Goal: Find specific page/section: Find specific page/section

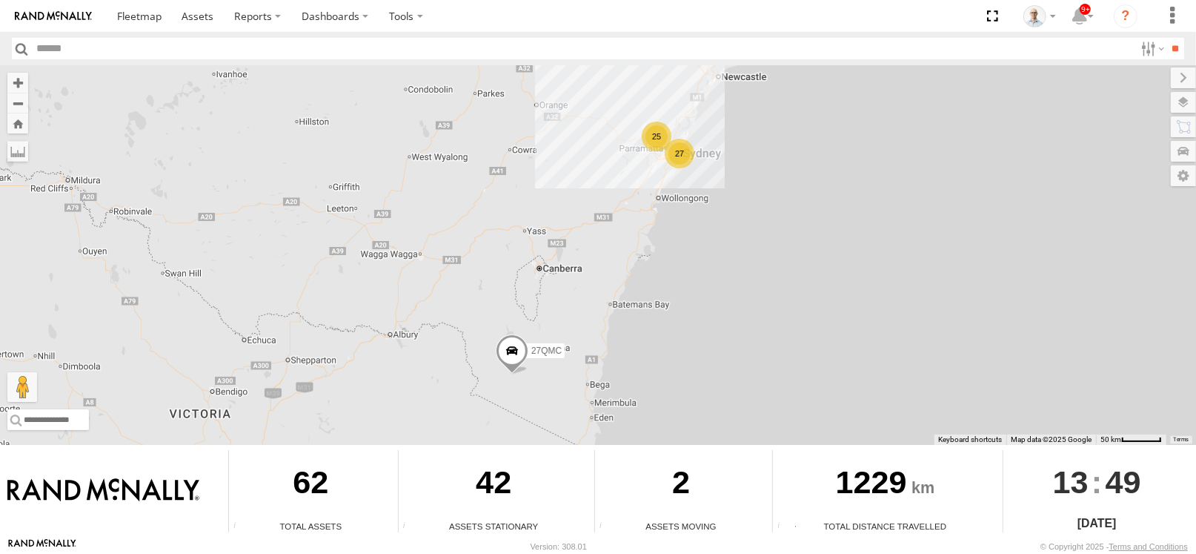
click at [645, 135] on div "25" at bounding box center [657, 137] width 30 height 30
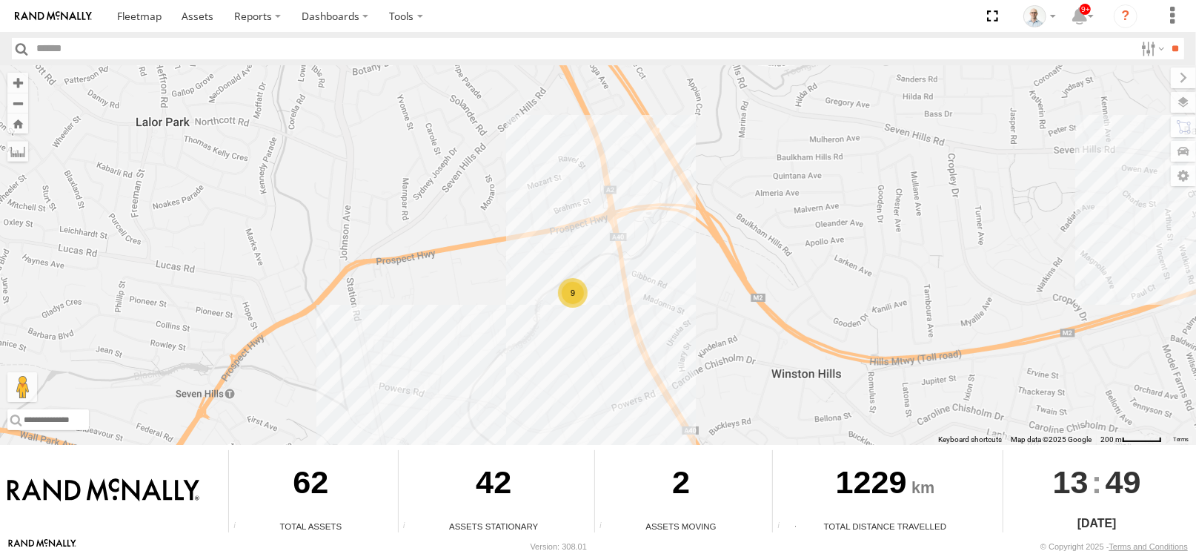
drag, startPoint x: 579, startPoint y: 351, endPoint x: 617, endPoint y: 256, distance: 102.4
click at [617, 256] on div "27QMC # KS75A # 26 Tip 2T Beloka-EKV93V Beloka-CHV61N 03 Jayden 9 2" at bounding box center [598, 254] width 1196 height 379
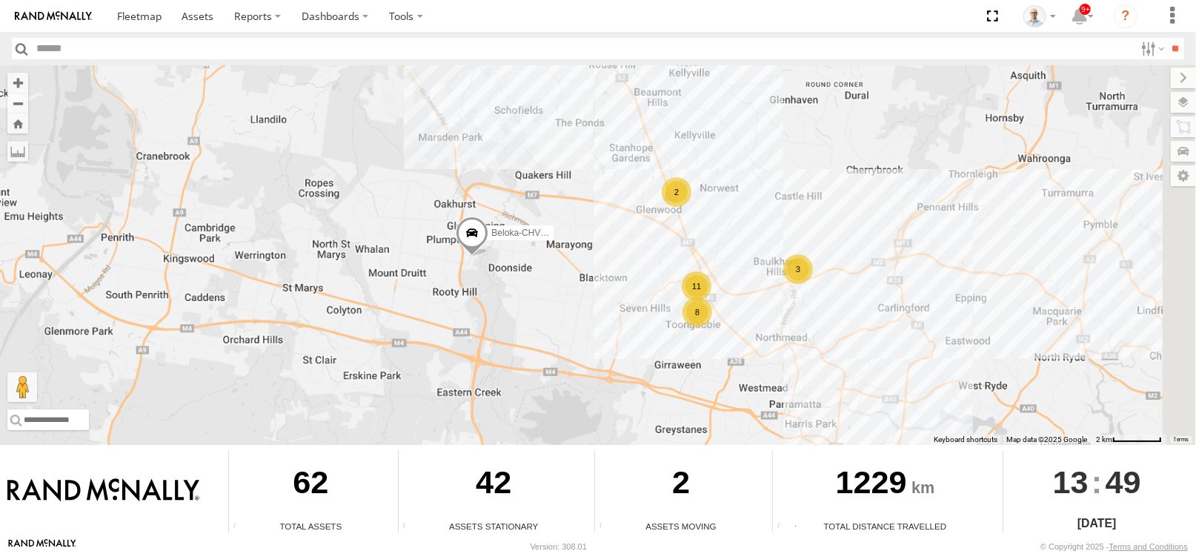
drag, startPoint x: 1034, startPoint y: 352, endPoint x: 648, endPoint y: 264, distance: 396.0
click at [648, 264] on div "27QMC # KS75A # 26 Tip 2T Beloka-EKV93V Beloka-CHV61N 3 11 8 2" at bounding box center [598, 254] width 1196 height 379
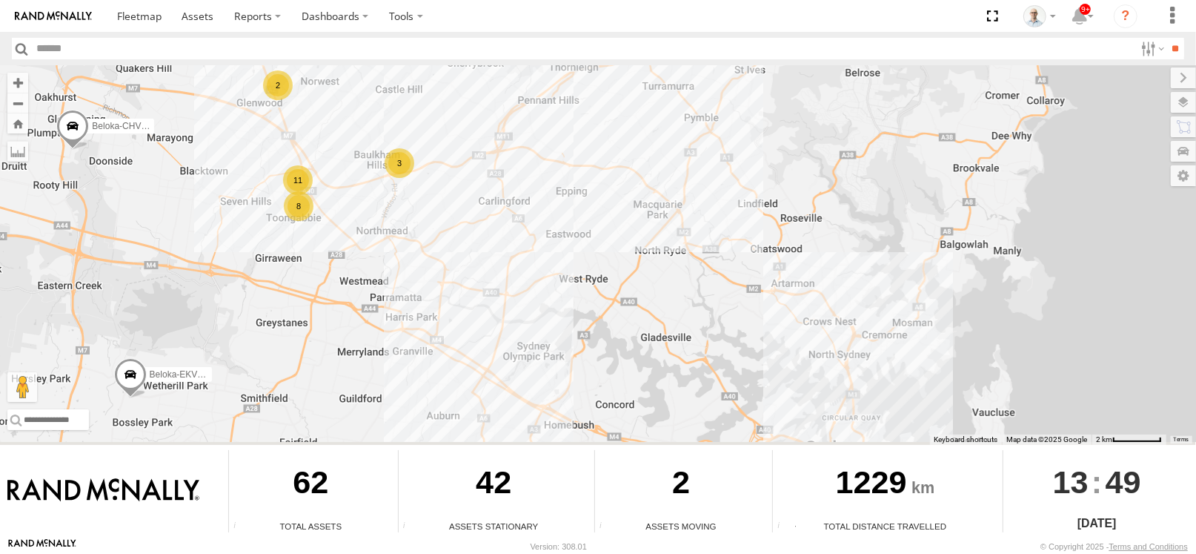
drag, startPoint x: 796, startPoint y: 292, endPoint x: 700, endPoint y: 242, distance: 108.1
click at [700, 242] on div "27QMC # KS75A # 26 Tip 2T Beloka-EKV93V Beloka-CHV61N 3 11 8 2" at bounding box center [598, 254] width 1196 height 379
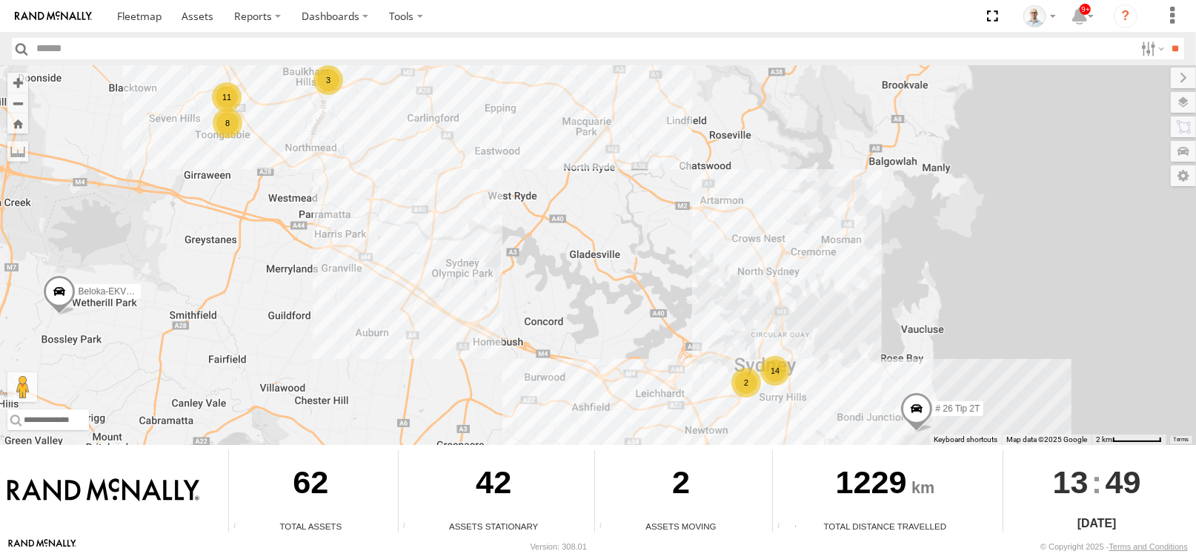
drag, startPoint x: 828, startPoint y: 302, endPoint x: 754, endPoint y: 210, distance: 117.5
click at [754, 206] on div "27QMC # KS75A # 26 Tip 2T Beloka-EKV93V Beloka-CHV61N 3 11 8 2 14 2" at bounding box center [598, 254] width 1196 height 379
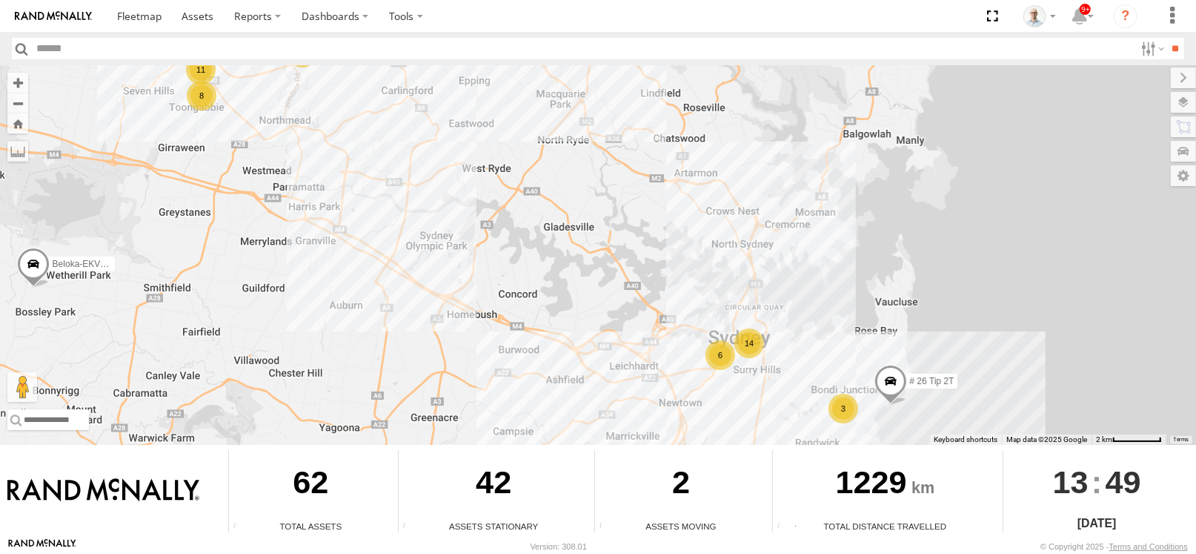
drag, startPoint x: 757, startPoint y: 285, endPoint x: 719, endPoint y: 230, distance: 66.6
click at [719, 230] on div "27QMC # KS75A # 26 Tip 2T Beloka-EKV93V Beloka-CHV61N 3 11 8 2 14 6 3" at bounding box center [598, 254] width 1196 height 379
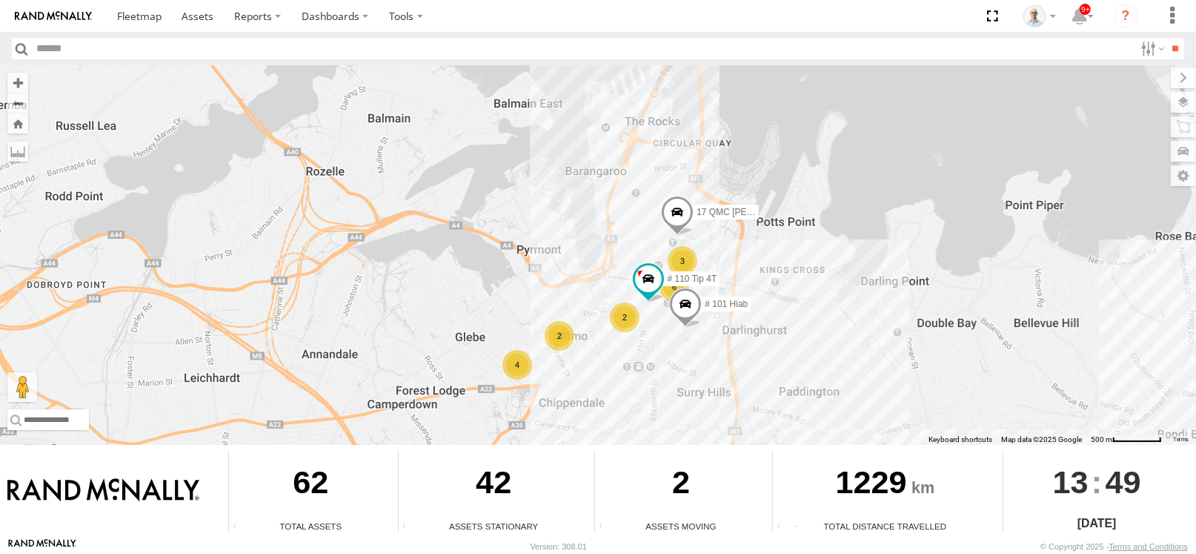
click at [517, 367] on div "4" at bounding box center [517, 365] width 30 height 30
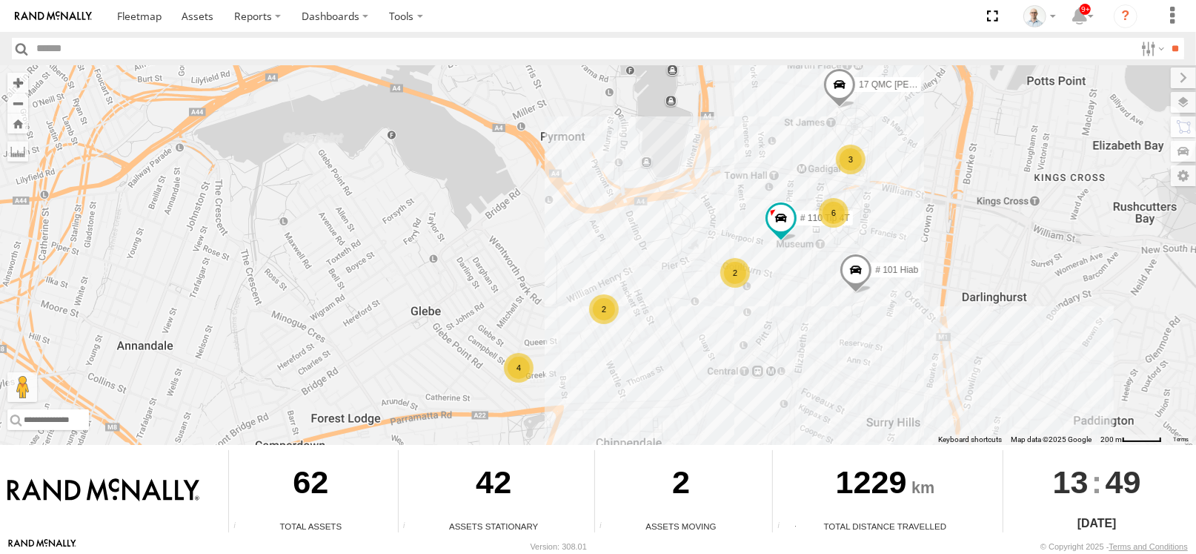
drag, startPoint x: 763, startPoint y: 308, endPoint x: 700, endPoint y: 343, distance: 72.0
click at [700, 343] on div "27QMC # KS75A # 26 Tip 2T Beloka-EKV93V Beloka-CHV61N 17 QMC Andres # 110 Tip 4…" at bounding box center [598, 254] width 1196 height 379
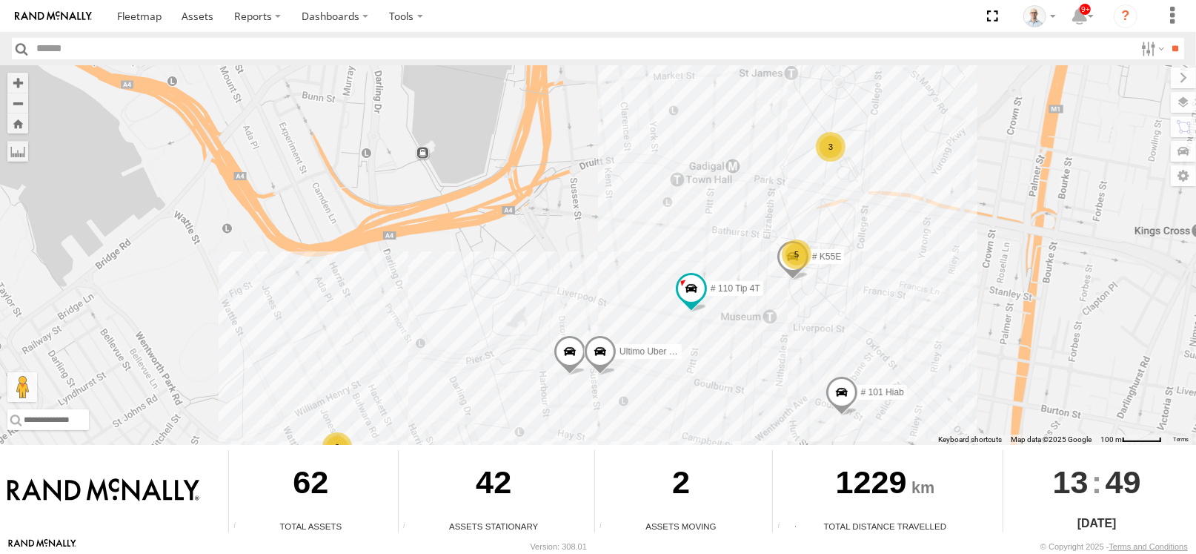
drag, startPoint x: 771, startPoint y: 299, endPoint x: 739, endPoint y: 375, distance: 82.0
click at [739, 376] on div "27QMC # KS75A # 26 Tip 2T Beloka-EKV93V Beloka-CHV61N 17 QMC Andres # 110 Tip 4…" at bounding box center [598, 254] width 1196 height 379
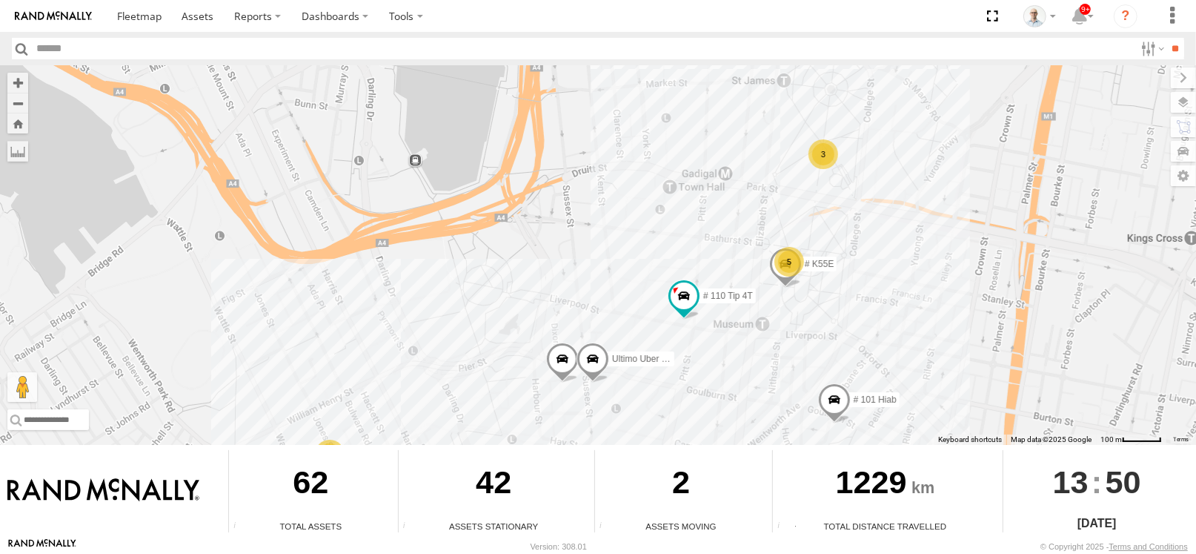
drag, startPoint x: 904, startPoint y: 219, endPoint x: 888, endPoint y: 162, distance: 58.6
click at [888, 162] on div "27QMC # KS75A # 26 Tip 2T Beloka-EKV93V Beloka-CHV61N 17 QMC Andres # 110 Tip 4…" at bounding box center [598, 254] width 1196 height 379
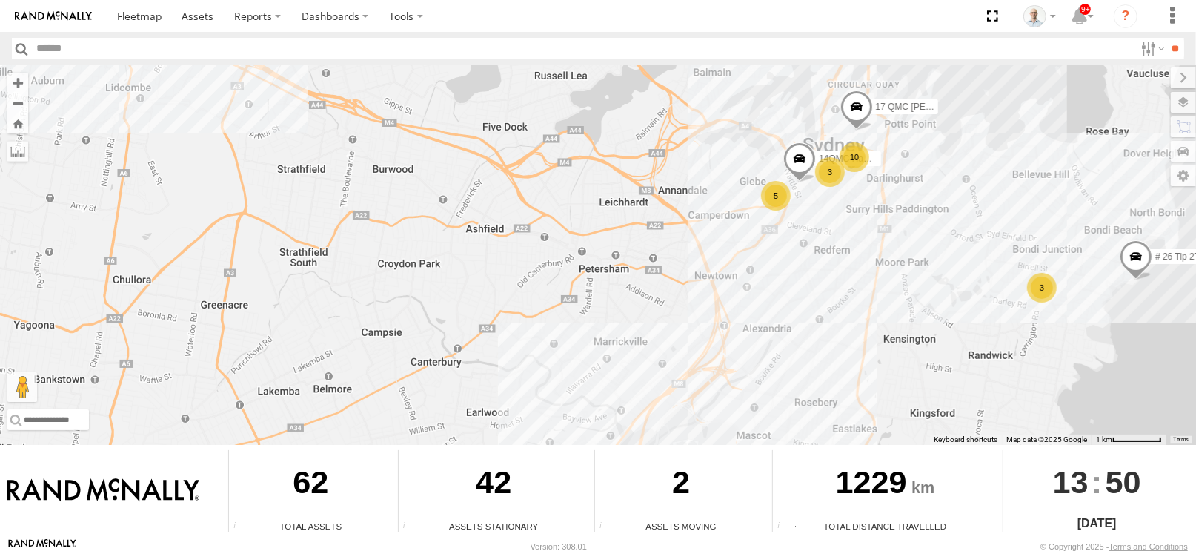
click at [877, 224] on div "27QMC # KS75A # 26 Tip 2T Beloka-EKV93V Beloka-CHV61N 17 QMC Andres 10 3 5 3 14…" at bounding box center [598, 254] width 1196 height 379
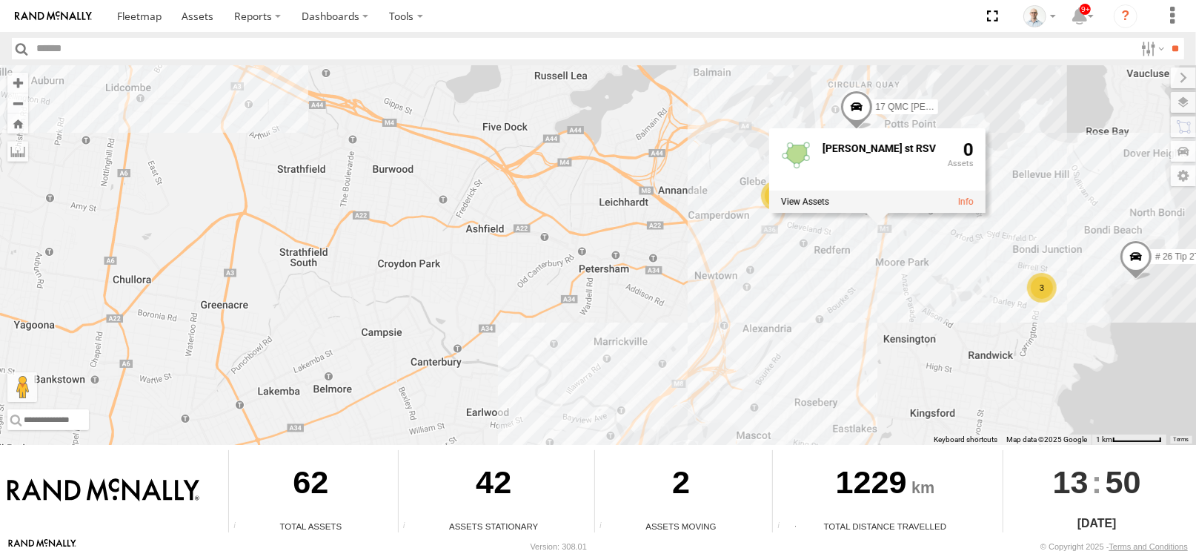
click at [854, 259] on div "27QMC # KS75A # 26 Tip 2T Beloka-EKV93V Beloka-CHV61N 17 QMC Andres 10 3 5 3 14…" at bounding box center [598, 254] width 1196 height 379
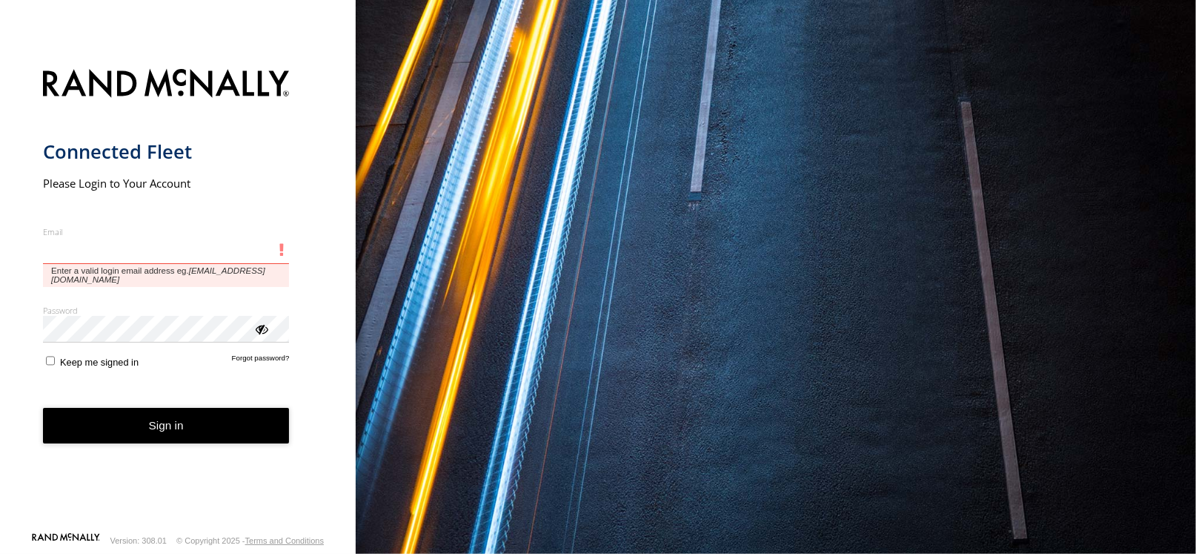
type input "**********"
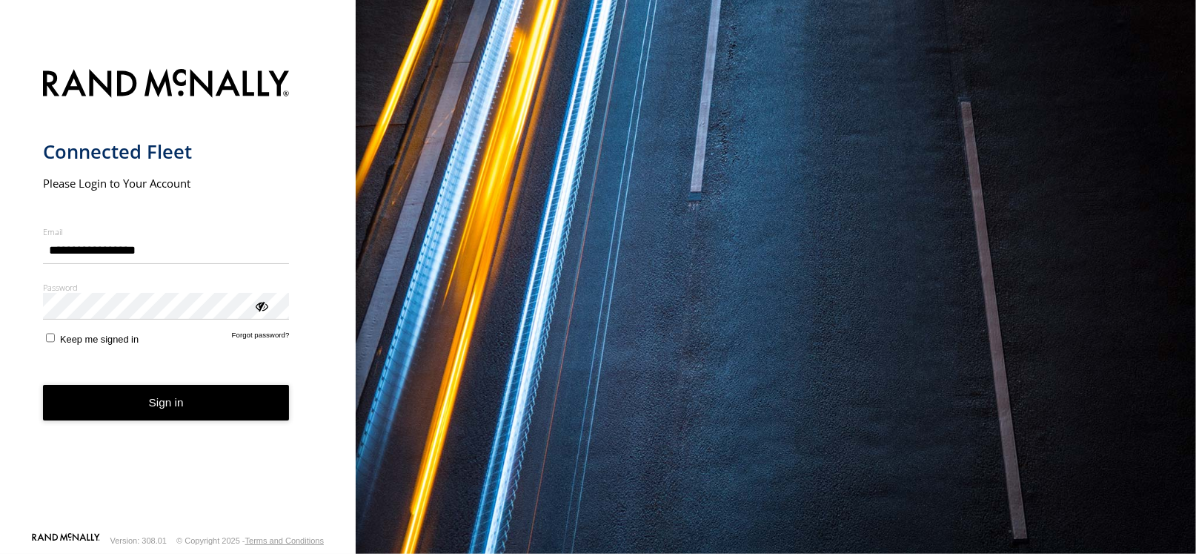
click at [242, 399] on button "Sign in" at bounding box center [166, 403] width 247 height 36
click at [242, 394] on button "Sign in" at bounding box center [166, 403] width 247 height 36
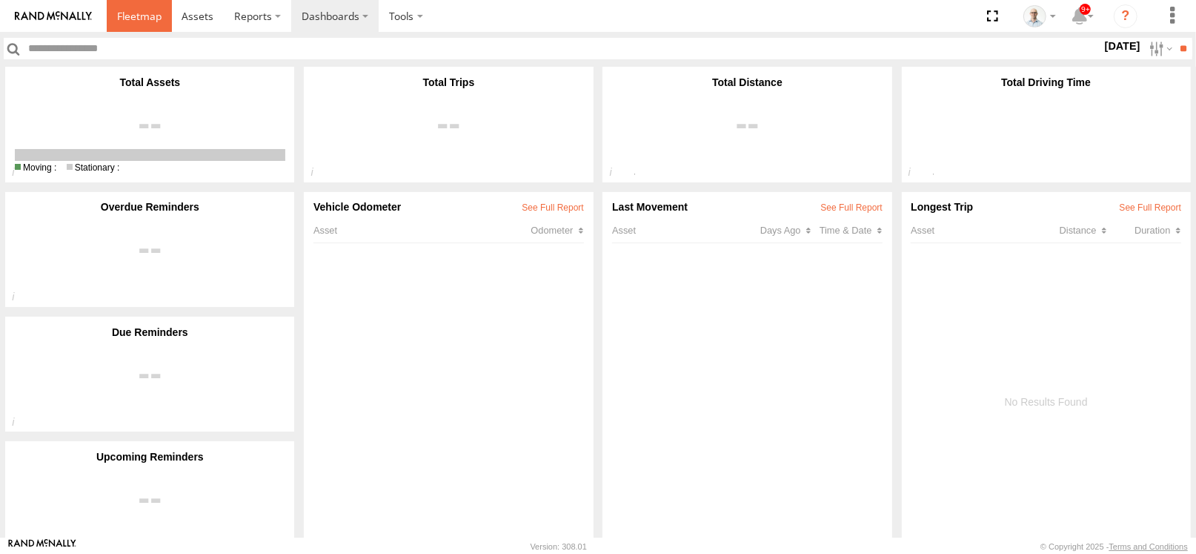
click at [136, 24] on link at bounding box center [139, 16] width 65 height 32
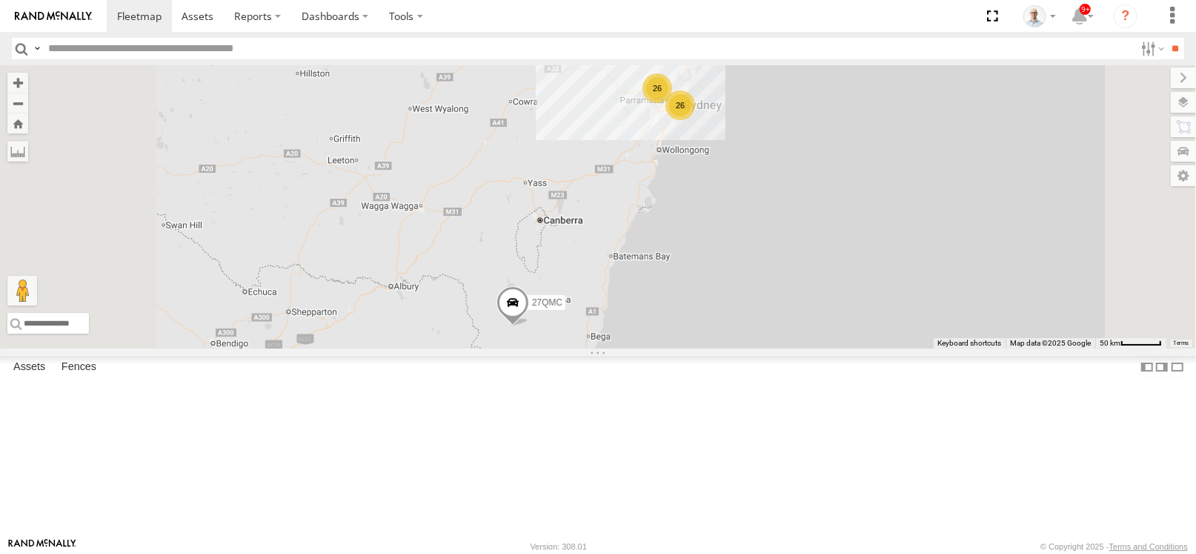
click at [672, 103] on div "26" at bounding box center [658, 88] width 30 height 30
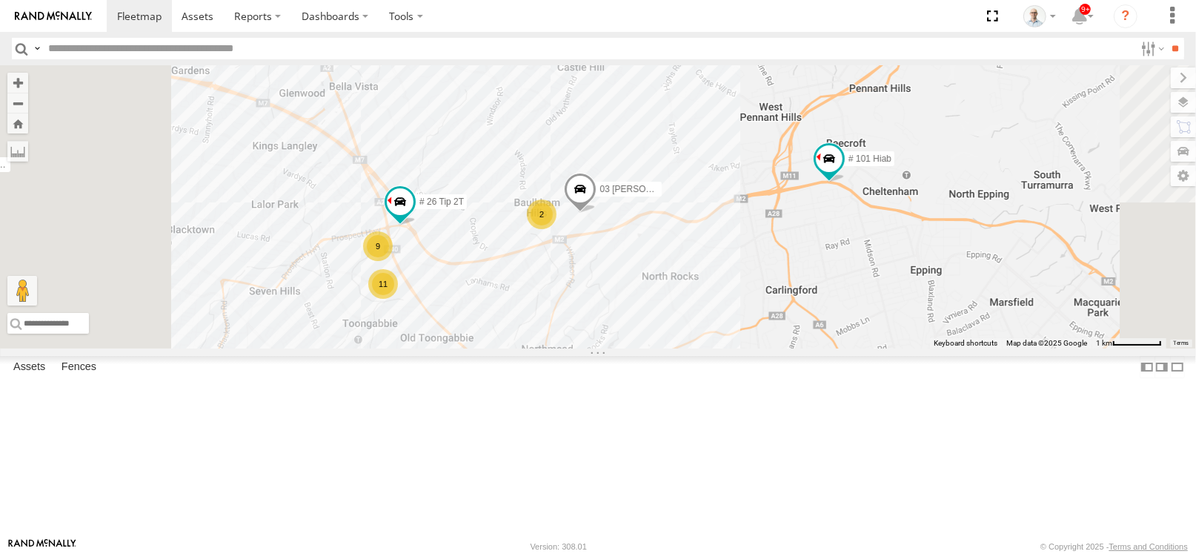
drag, startPoint x: 811, startPoint y: 355, endPoint x: 936, endPoint y: 313, distance: 131.9
click at [936, 313] on div "27QMC # KS75A Beloka-EKV93V Beloka-CHV61N QMC Mercedes # 105 Tri 3T # 101 Hiab …" at bounding box center [598, 206] width 1196 height 283
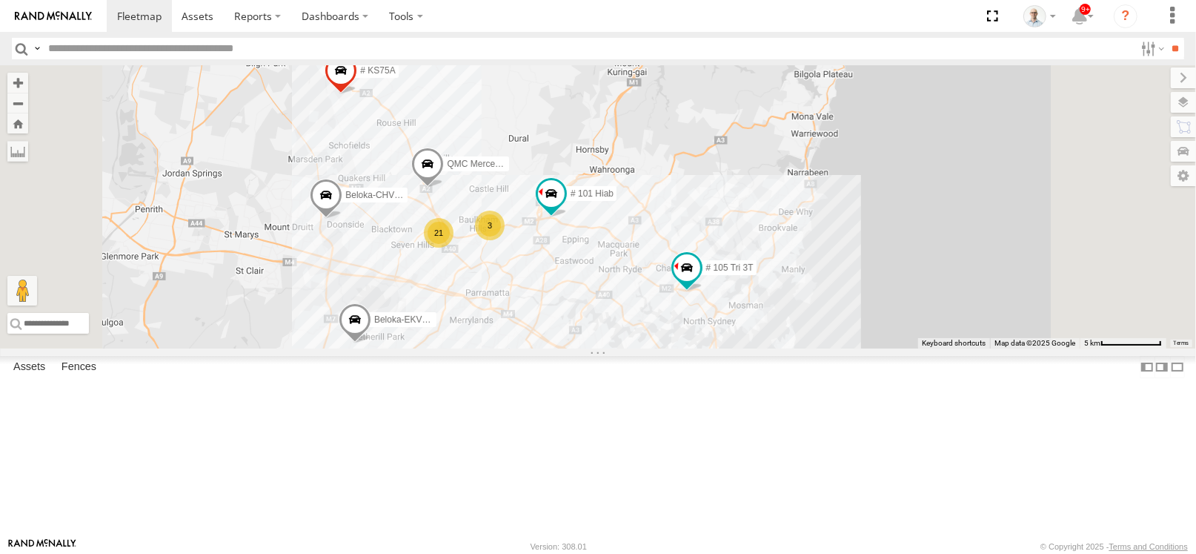
drag, startPoint x: 788, startPoint y: 337, endPoint x: 705, endPoint y: 343, distance: 83.2
click at [705, 343] on div "27QMC # KS75A Beloka-EKV93V Beloka-CHV61N QMC Mercedes # 105 Tri 3T # 101 Hiab …" at bounding box center [598, 206] width 1196 height 283
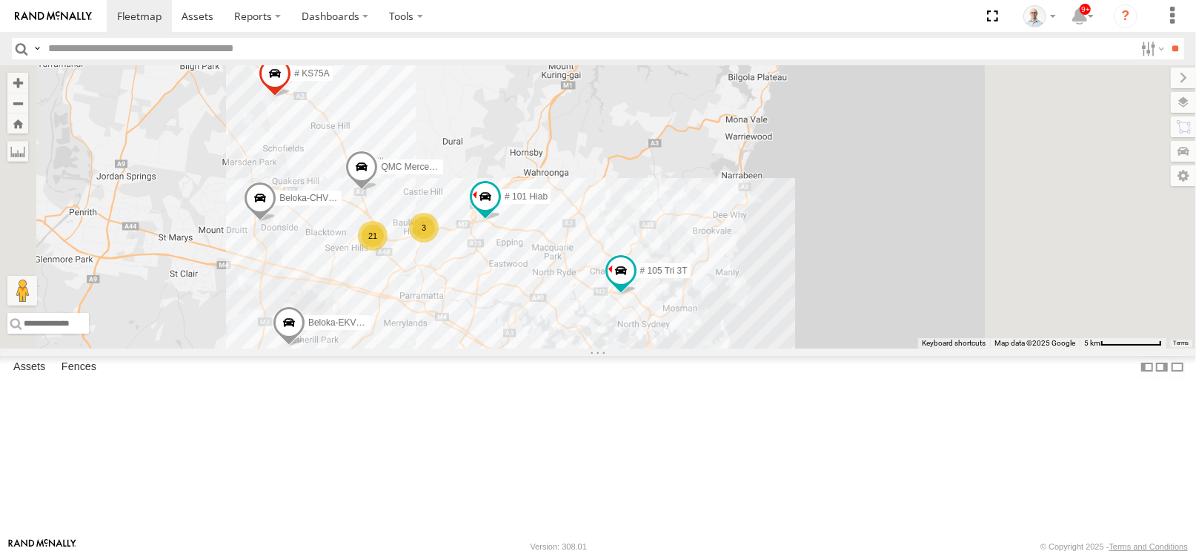
drag, startPoint x: 771, startPoint y: 350, endPoint x: 685, endPoint y: 356, distance: 86.2
click at [685, 348] on div "27QMC # KS75A Beloka-EKV93V Beloka-CHV61N QMC Mercedes # 105 Tri 3T # 101 Hiab …" at bounding box center [598, 206] width 1196 height 283
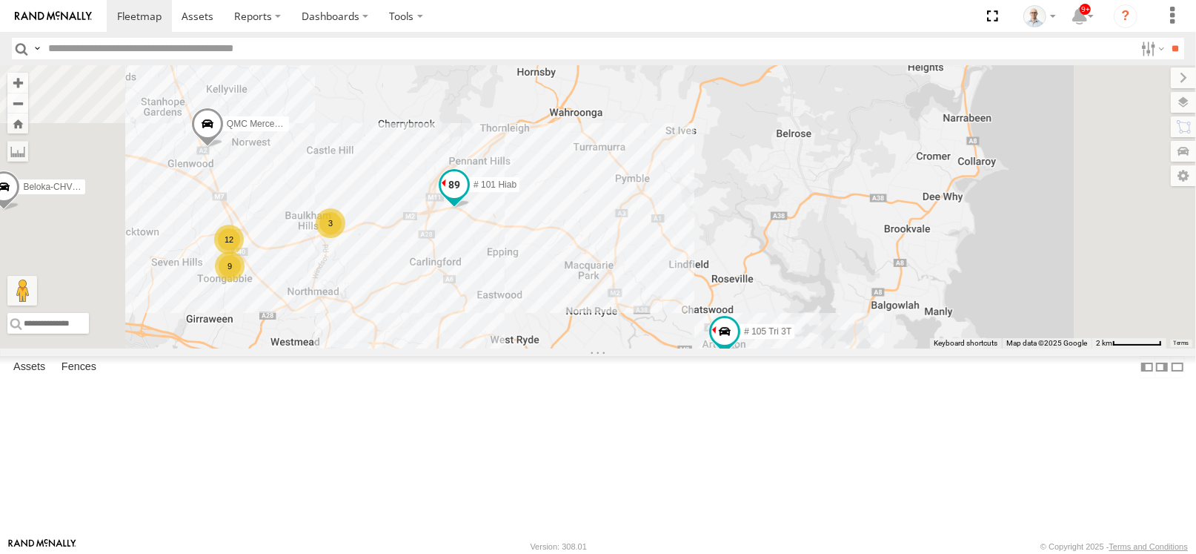
drag, startPoint x: 646, startPoint y: 287, endPoint x: 657, endPoint y: 305, distance: 20.6
click at [471, 208] on div "# 101 Hiab" at bounding box center [454, 188] width 33 height 40
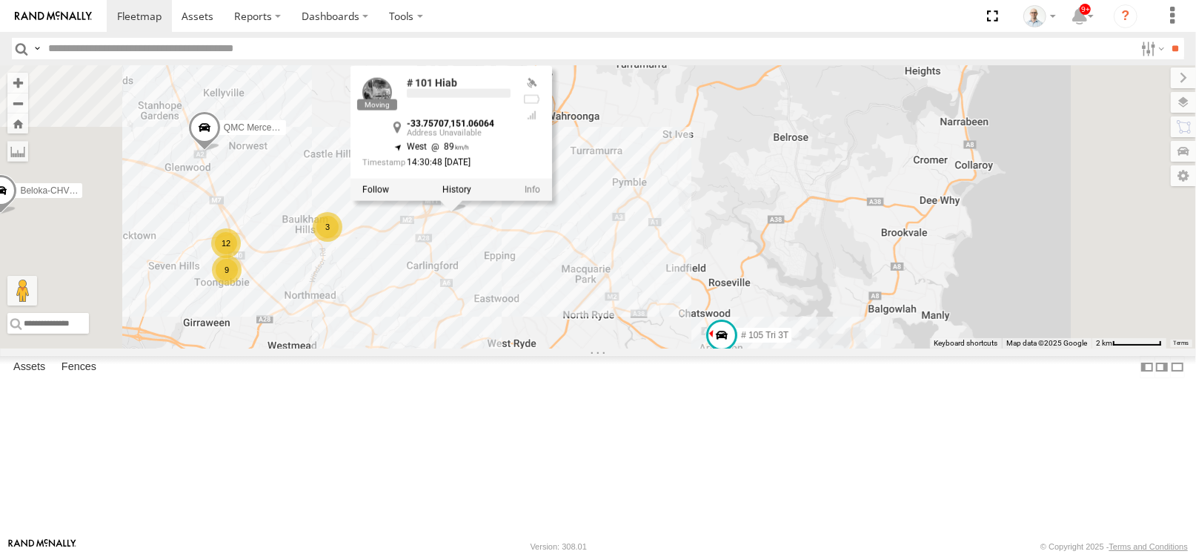
drag, startPoint x: 679, startPoint y: 323, endPoint x: 634, endPoint y: 304, distance: 49.1
click at [634, 304] on div "27QMC # KS75A Beloka-EKV93V Beloka-CHV61N QMC Mercedes # 105 Tri 3T # 101 Hiab …" at bounding box center [598, 206] width 1196 height 283
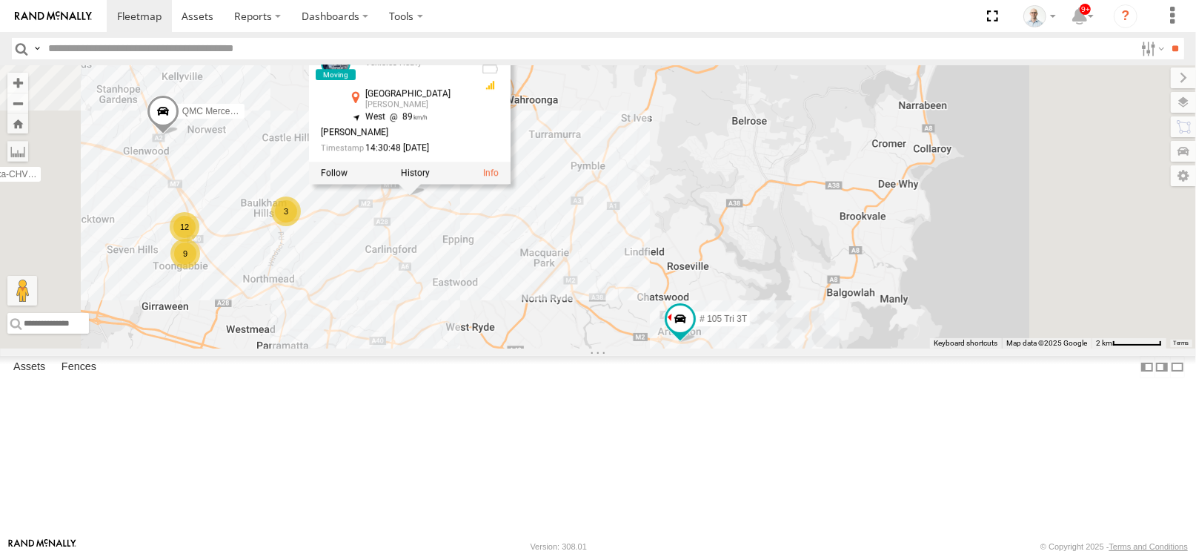
click at [710, 335] on div "27QMC # KS75A Beloka-EKV93V Beloka-CHV61N QMC Mercedes # 105 Tri 3T # 101 Hiab …" at bounding box center [598, 206] width 1196 height 283
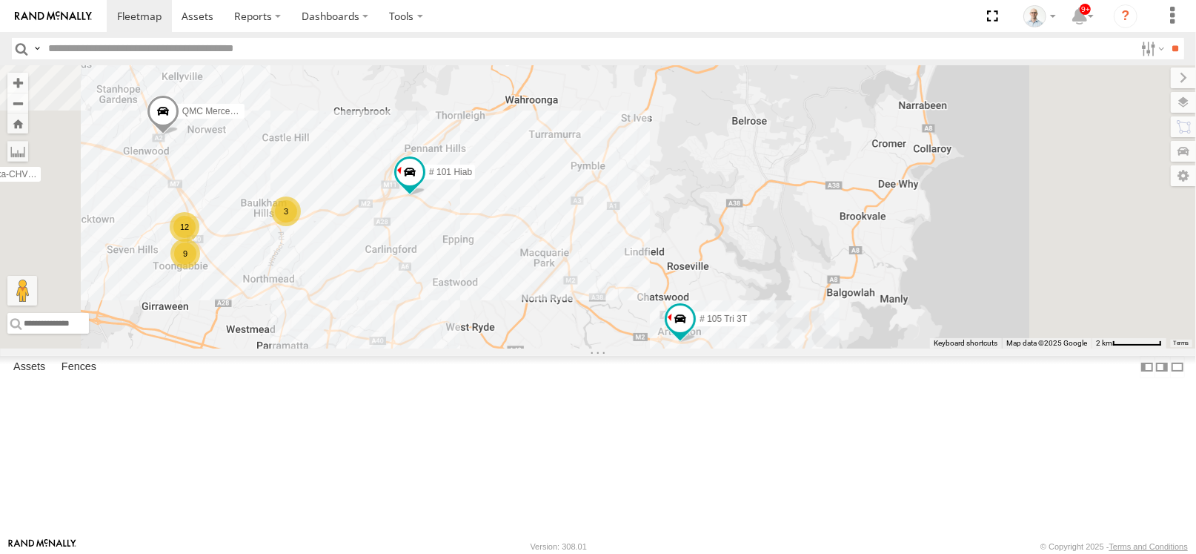
drag, startPoint x: 734, startPoint y: 351, endPoint x: 640, endPoint y: 308, distance: 103.5
click at [631, 300] on div "27QMC # KS75A Beloka-EKV93V Beloka-CHV61N QMC Mercedes # 105 Tri 3T # 101 Hiab …" at bounding box center [598, 206] width 1196 height 283
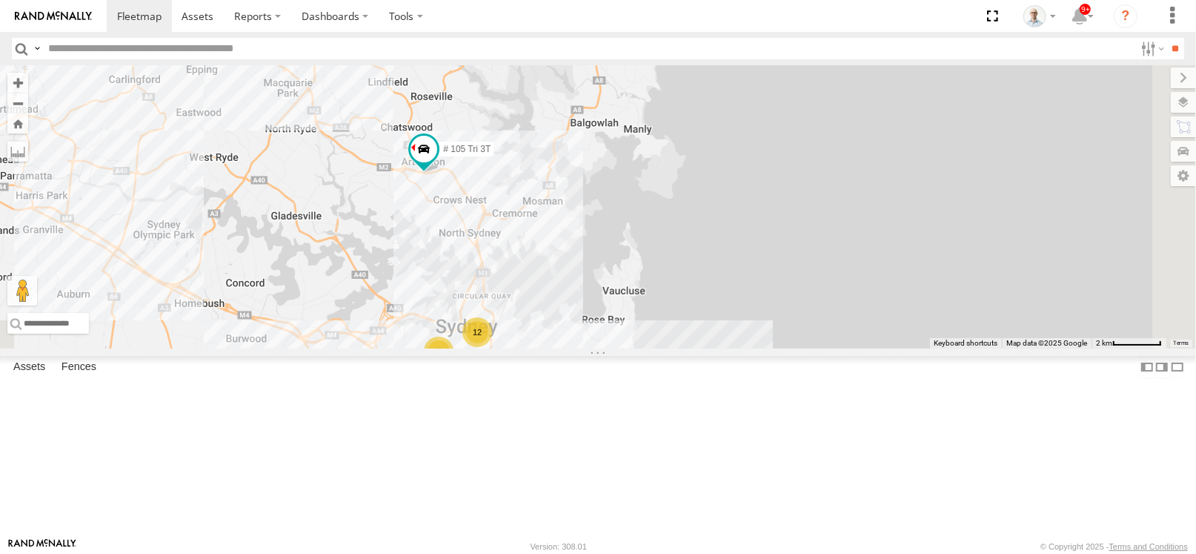
drag, startPoint x: 608, startPoint y: 298, endPoint x: 692, endPoint y: 281, distance: 85.5
click at [692, 281] on div "27QMC # KS75A Beloka-EKV93V Beloka-CHV61N QMC Mercedes # 105 Tri 3T # 101 Hiab …" at bounding box center [598, 206] width 1196 height 283
drag, startPoint x: 624, startPoint y: 256, endPoint x: 648, endPoint y: 322, distance: 70.1
click at [442, 173] on span at bounding box center [425, 153] width 33 height 40
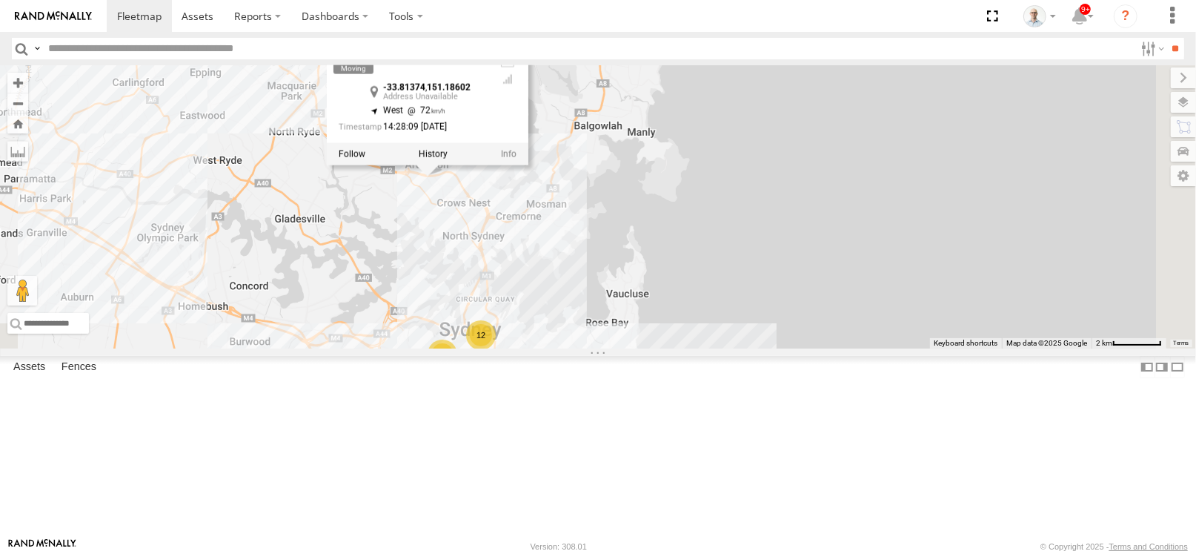
click at [648, 322] on div "27QMC # KS75A Beloka-EKV93V Beloka-CHV61N QMC Mercedes # 105 Tri 3T # 101 Hiab …" at bounding box center [598, 206] width 1196 height 283
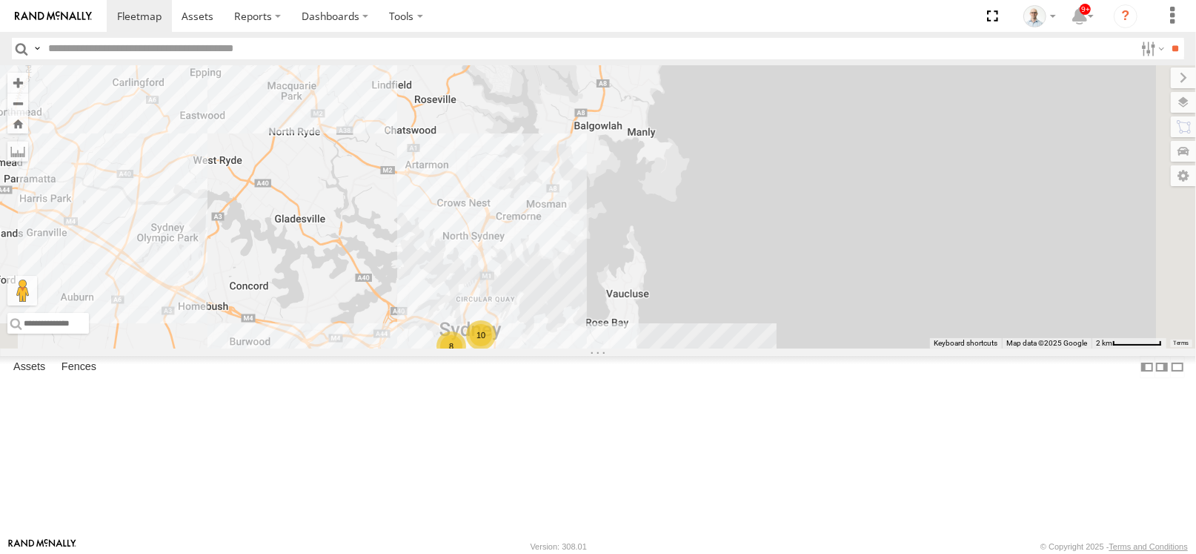
click at [0, 0] on span at bounding box center [0, 0] width 0 height 0
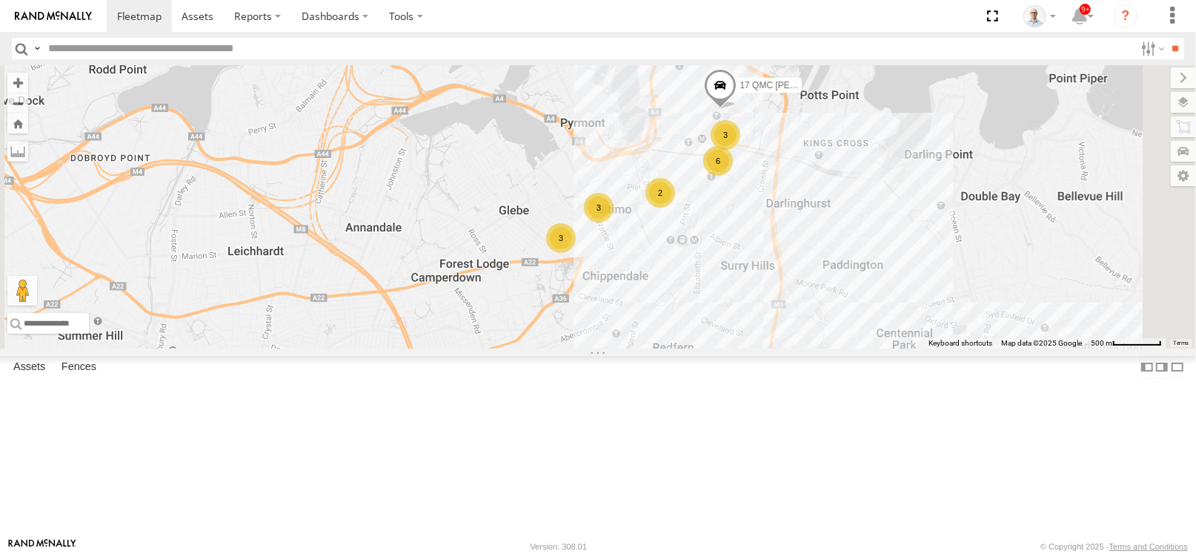
click at [675, 207] on div "2" at bounding box center [660, 193] width 30 height 30
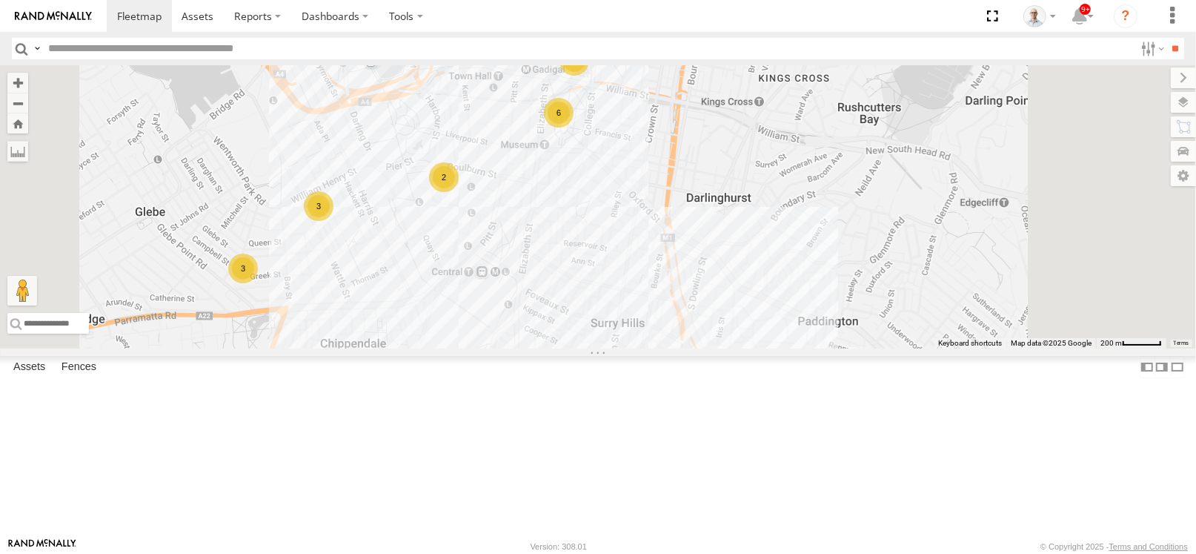
click at [589, 76] on div "3" at bounding box center [575, 61] width 30 height 30
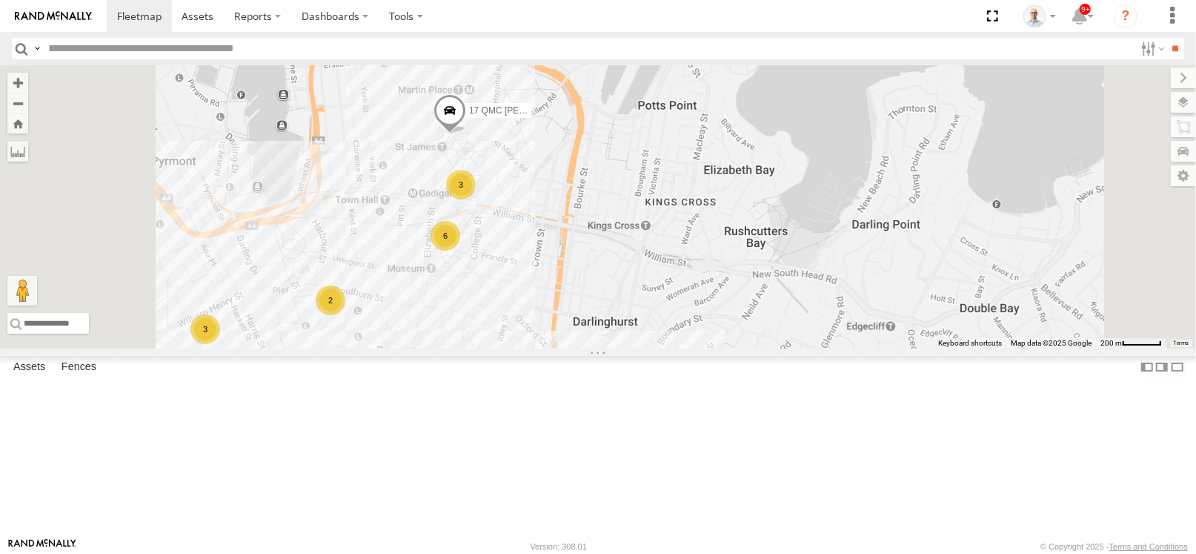
click at [345, 315] on div "2" at bounding box center [331, 300] width 30 height 30
